Goal: Transaction & Acquisition: Purchase product/service

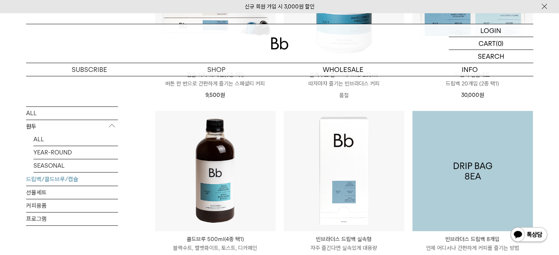
scroll to position [404, 0]
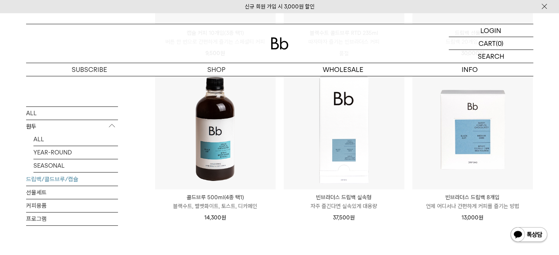
click at [223, 150] on img at bounding box center [215, 129] width 121 height 121
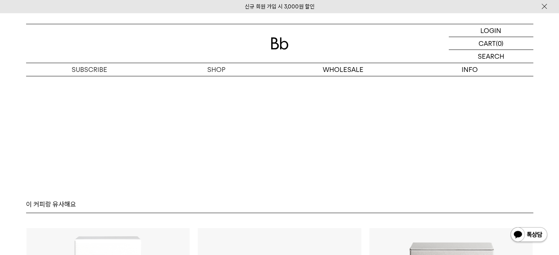
scroll to position [1984, 0]
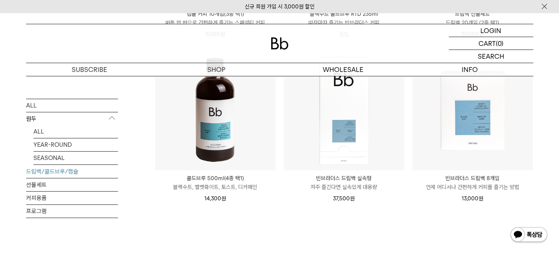
scroll to position [441, 0]
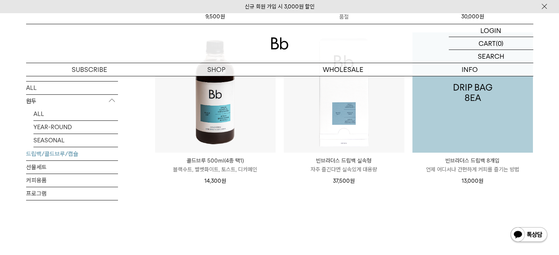
click at [442, 106] on img at bounding box center [472, 92] width 121 height 121
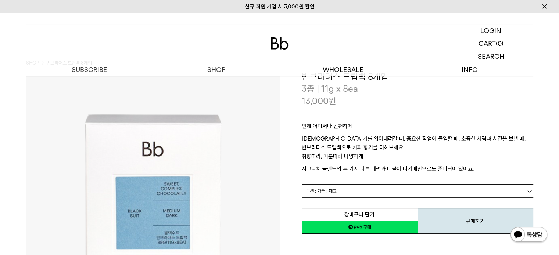
scroll to position [37, 0]
